Goal: Transaction & Acquisition: Purchase product/service

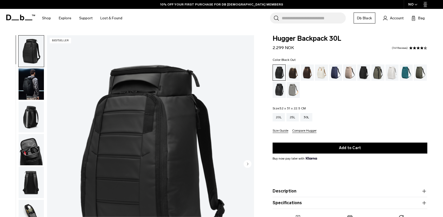
click at [32, 109] on img "button" at bounding box center [31, 116] width 25 height 31
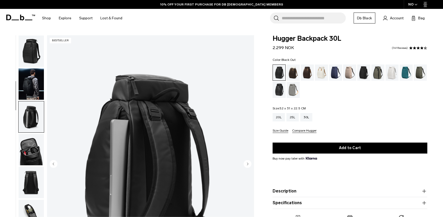
scroll to position [61, 0]
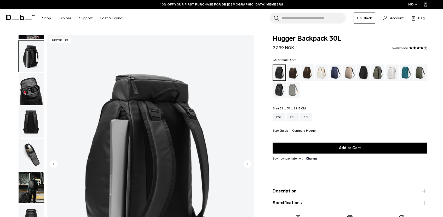
click at [31, 94] on img "button" at bounding box center [31, 89] width 25 height 31
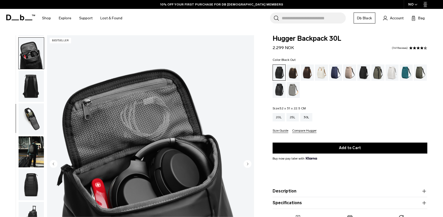
click at [36, 88] on img "button" at bounding box center [31, 86] width 25 height 31
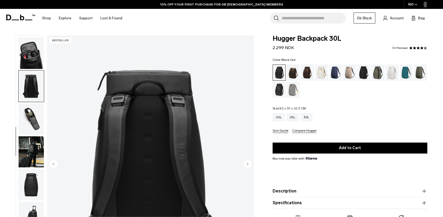
scroll to position [102, 0]
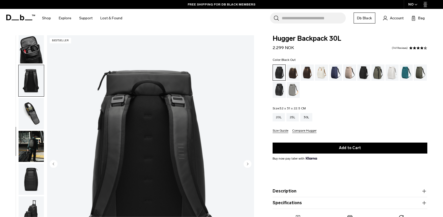
click at [34, 102] on img "button" at bounding box center [31, 113] width 25 height 31
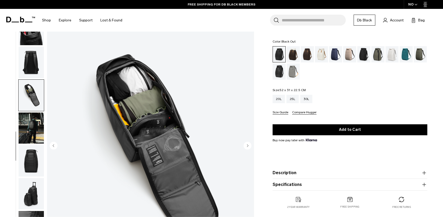
scroll to position [32, 0]
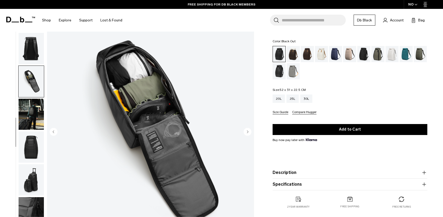
click at [26, 141] on img "button" at bounding box center [31, 147] width 25 height 31
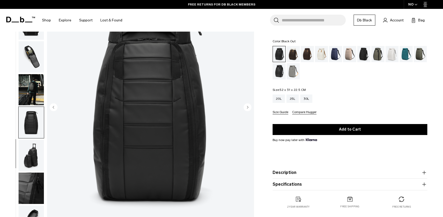
scroll to position [64, 0]
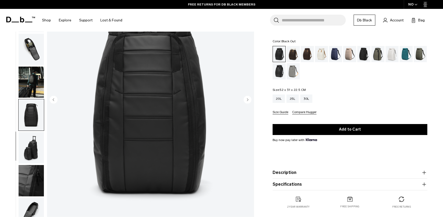
click at [28, 143] on img "button" at bounding box center [31, 147] width 25 height 31
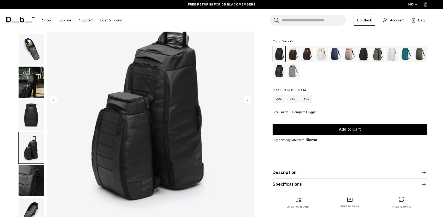
scroll to position [77, 0]
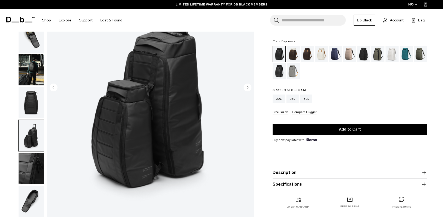
click at [306, 53] on div "Espresso" at bounding box center [307, 54] width 13 height 16
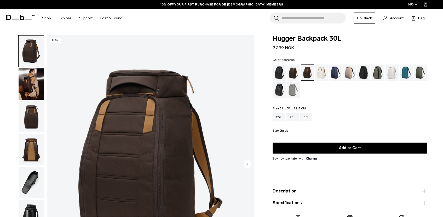
click at [280, 71] on div "Black Out" at bounding box center [279, 73] width 13 height 16
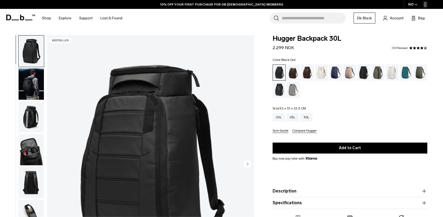
scroll to position [146, 0]
